Goal: Communication & Community: Connect with others

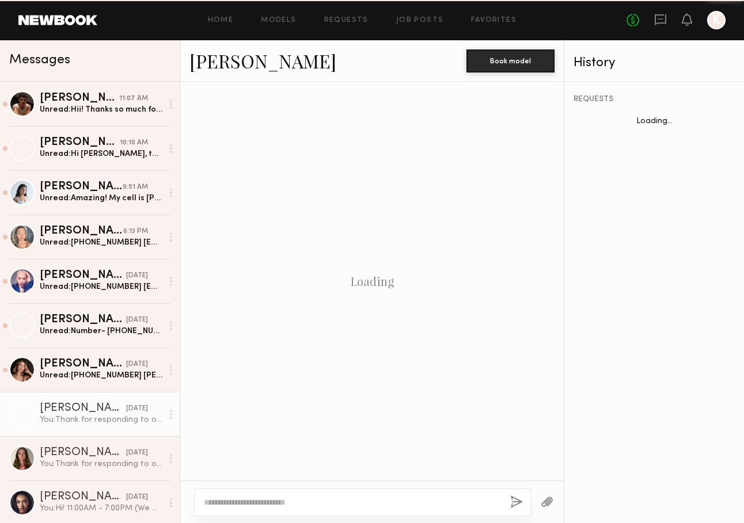
scroll to position [1070, 0]
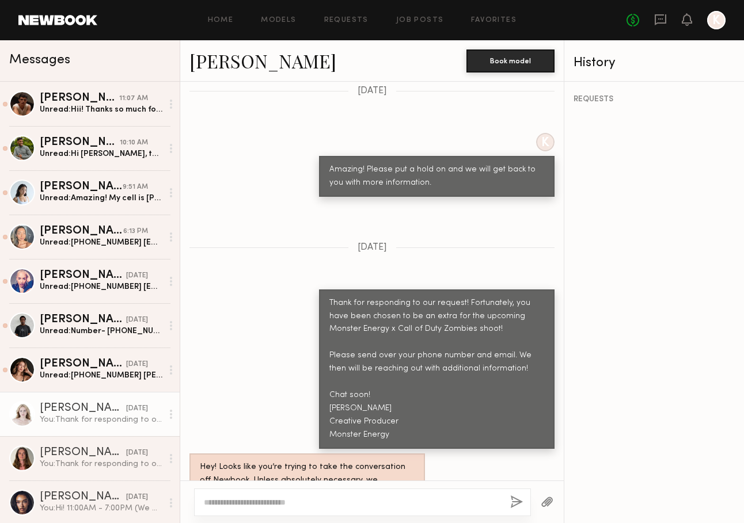
click at [211, 164] on div "Keep direct messages professional and related only to paid job opportunities. M…" at bounding box center [371, 281] width 383 height 399
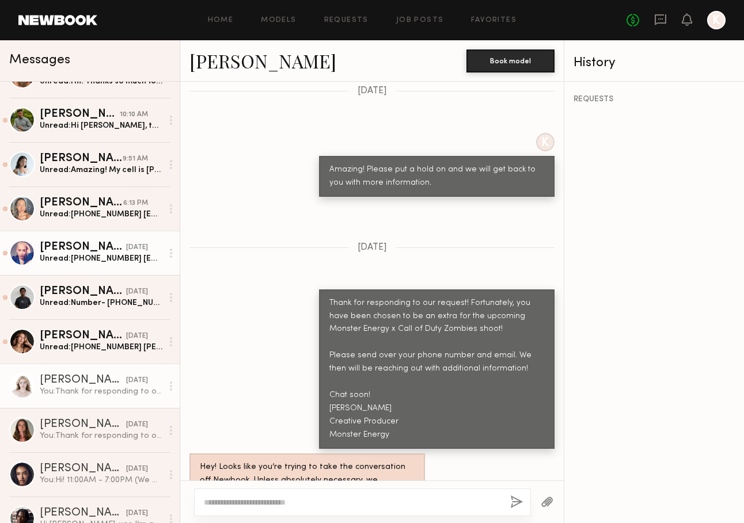
scroll to position [0, 0]
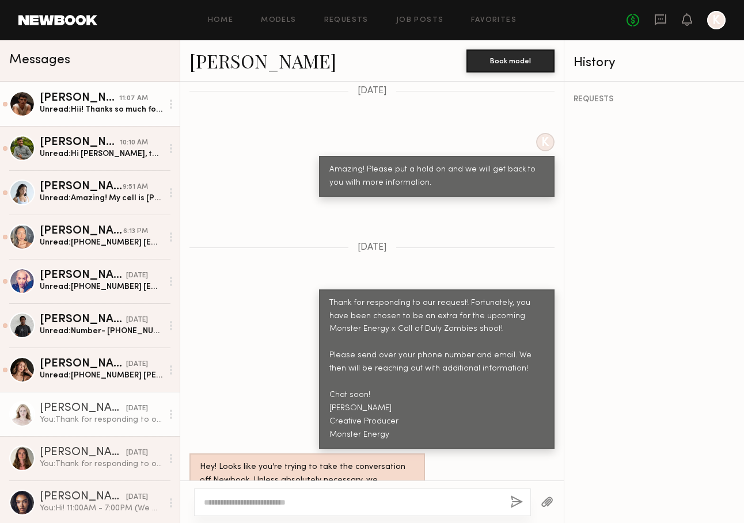
click at [85, 118] on link "[PERSON_NAME] 11:07 AM Unread: Hii! Thanks so much for reaching out! Sounds lik…" at bounding box center [90, 104] width 180 height 44
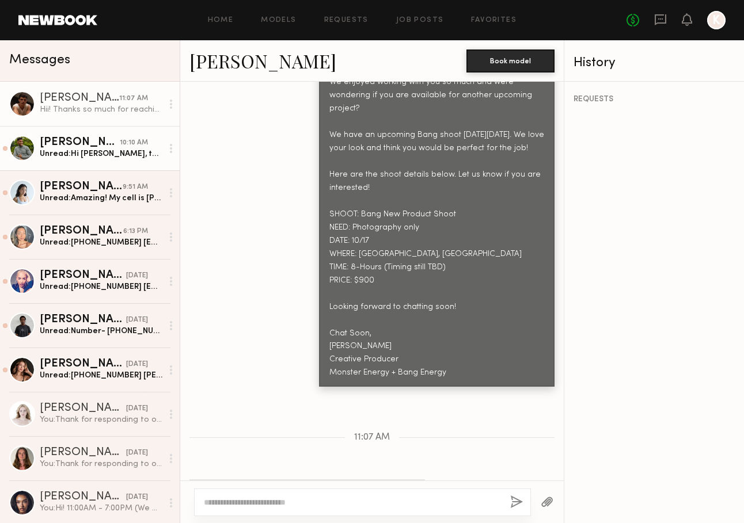
click at [83, 148] on div "[PERSON_NAME]" at bounding box center [80, 143] width 80 height 12
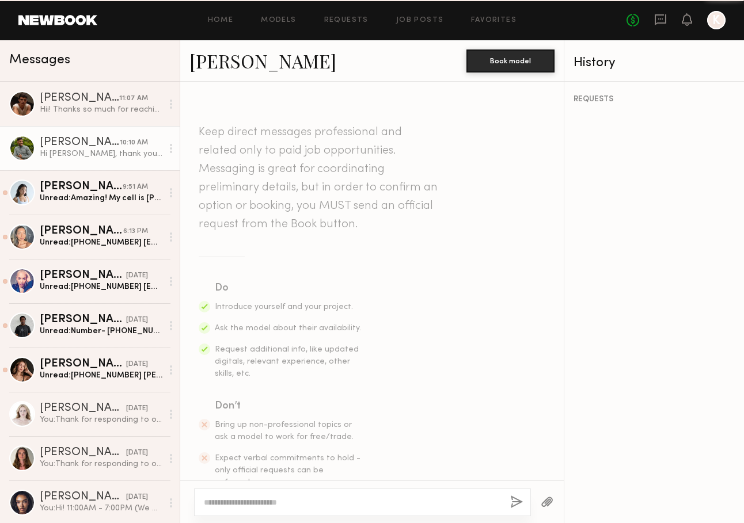
scroll to position [1307, 0]
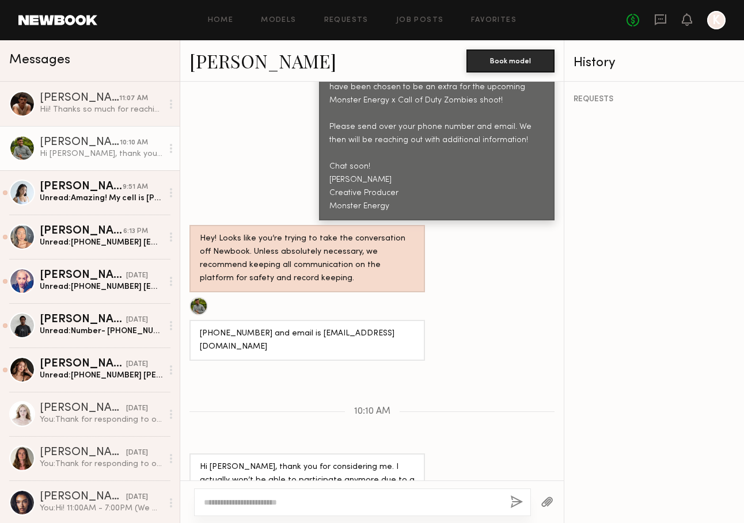
click at [489, 297] on div "[PHONE_NUMBER] and email is [EMAIL_ADDRESS][DOMAIN_NAME]" at bounding box center [371, 329] width 383 height 64
